Goal: Information Seeking & Learning: Learn about a topic

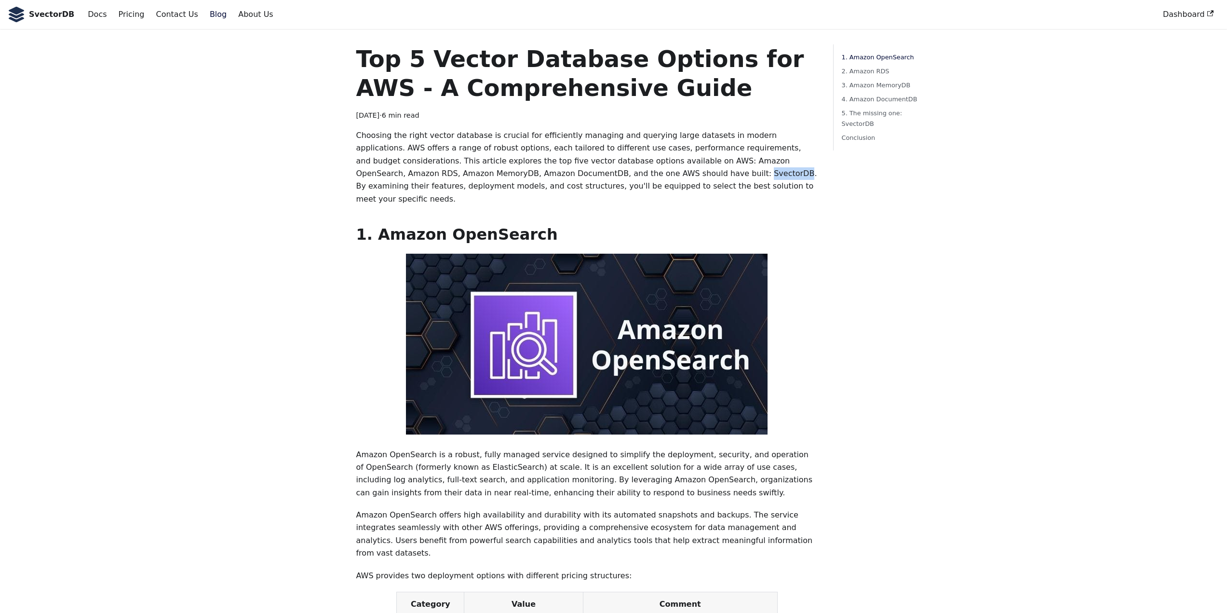
drag, startPoint x: 529, startPoint y: 175, endPoint x: 562, endPoint y: 175, distance: 32.8
click at [562, 175] on p "Choosing the right vector database is crucial for efficiently managing and quer…" at bounding box center [587, 167] width 462 height 76
drag, startPoint x: 575, startPoint y: 160, endPoint x: 400, endPoint y: 174, distance: 175.1
click at [400, 174] on p "Choosing the right vector database is crucial for efficiently managing and quer…" at bounding box center [587, 167] width 462 height 76
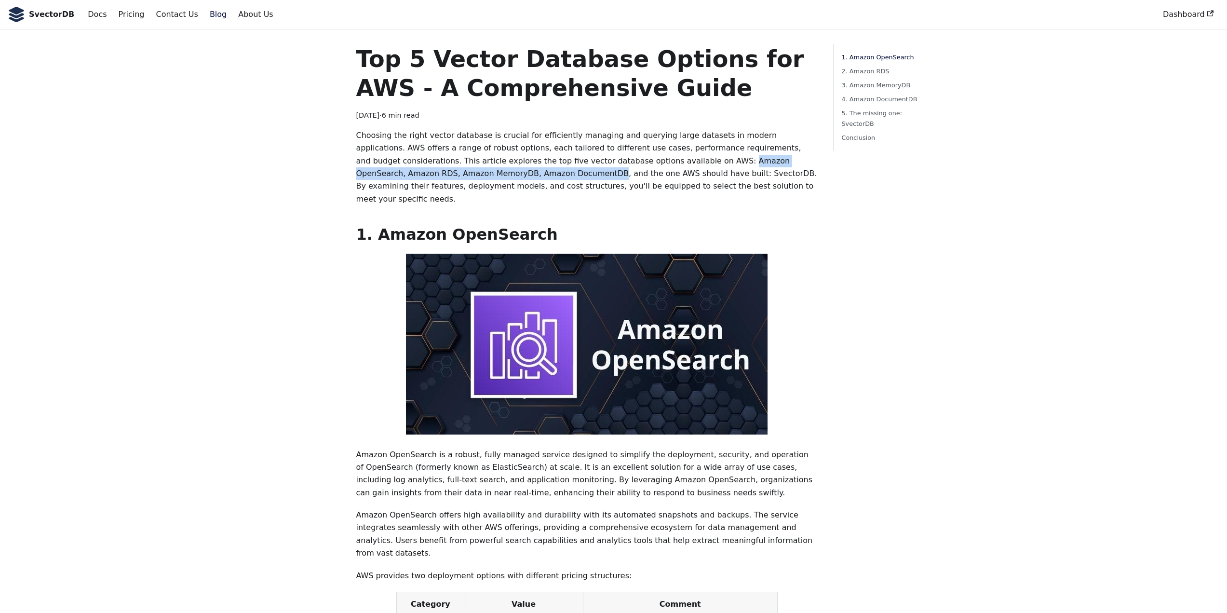
copy p "Amazon OpenSearch, Amazon RDS, Amazon MemoryDB, Amazon DocumentDB"
